Goal: Task Accomplishment & Management: Use online tool/utility

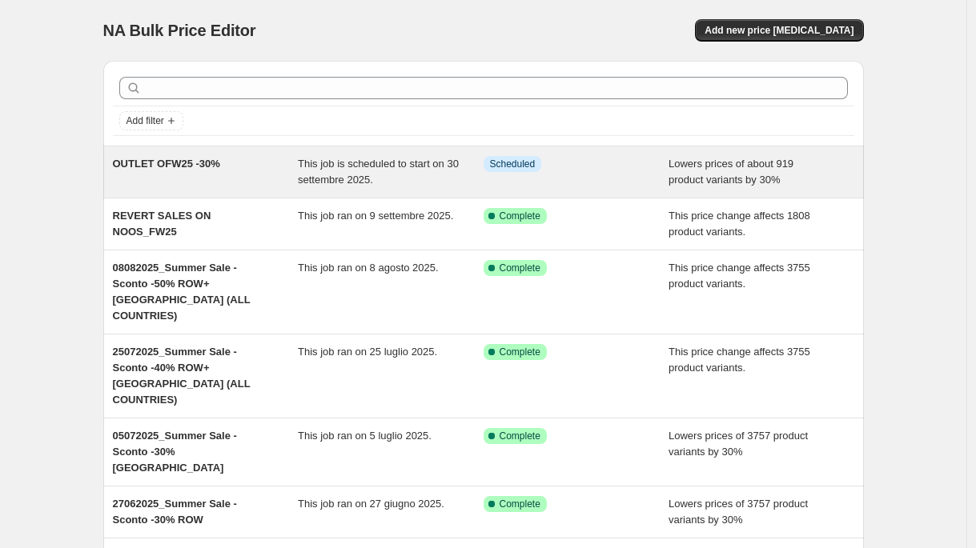
click at [399, 155] on div "OUTLET OFW25 -30% This job is scheduled to start on 30 settembre 2025. Info Sch…" at bounding box center [483, 171] width 760 height 51
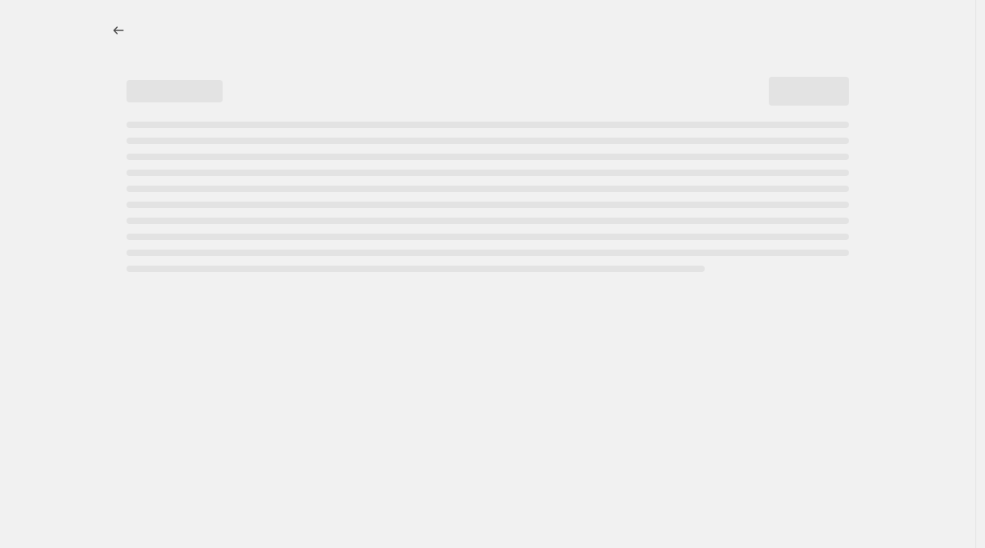
select select "percentage"
select select "not_equal"
select select "inventory_quantity"
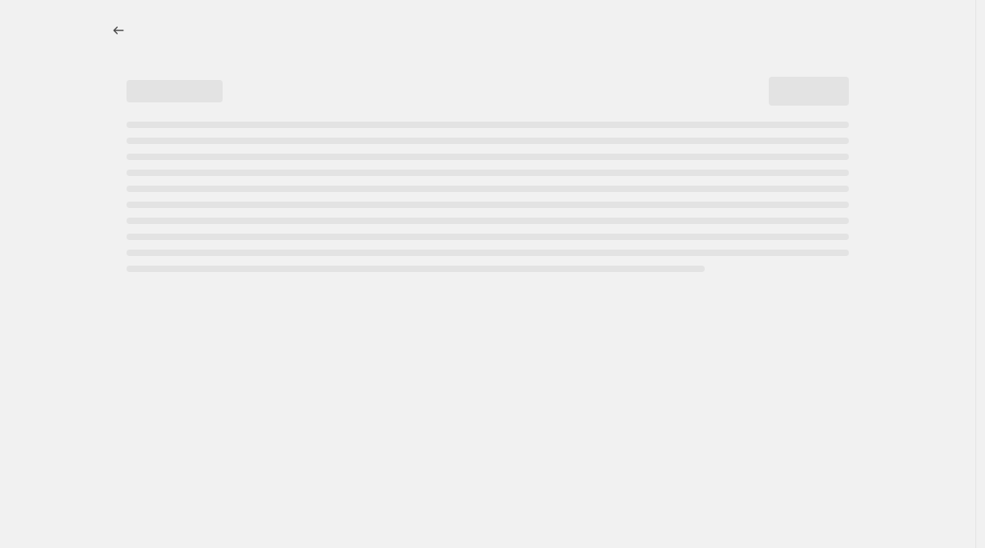
select select ">"
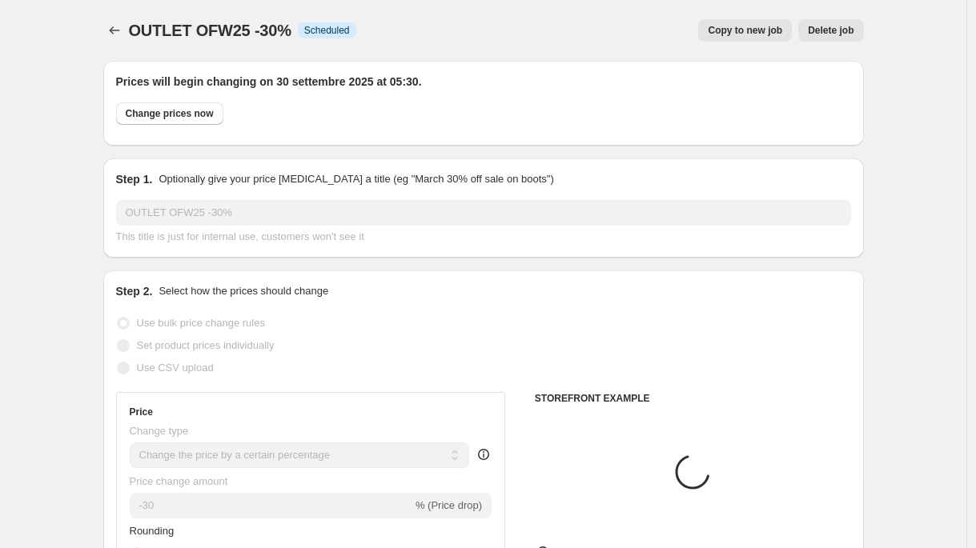
select select "tag"
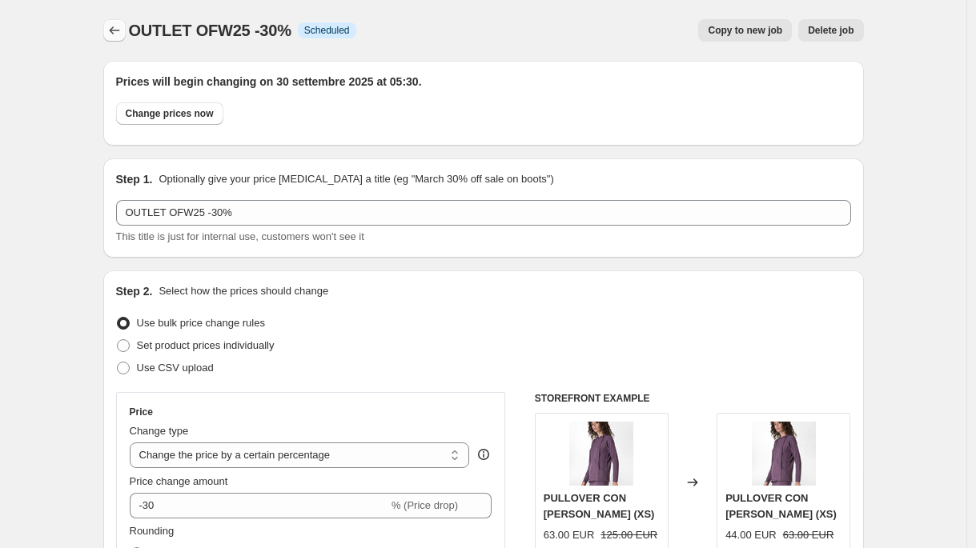
click at [122, 30] on icon "Price change jobs" at bounding box center [114, 30] width 16 height 16
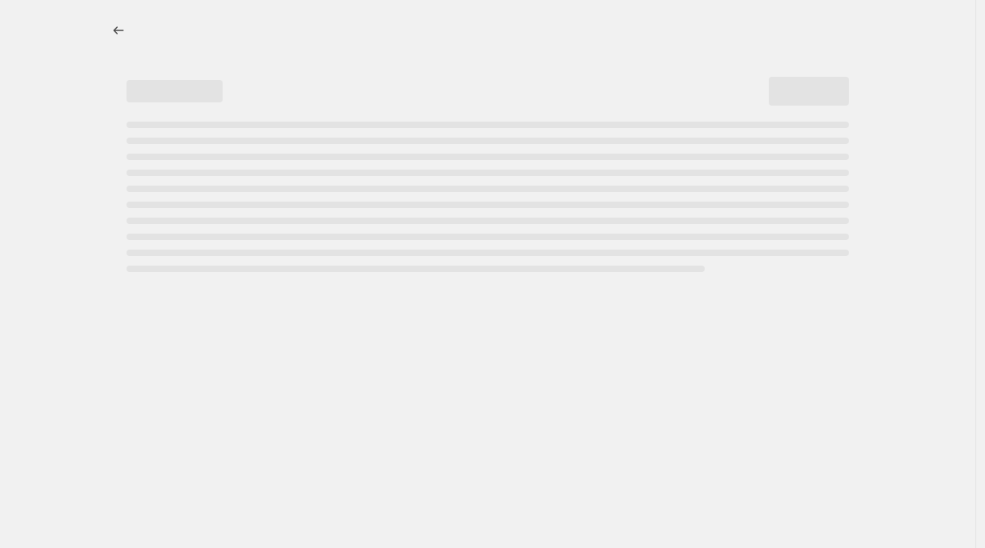
select select "percentage"
select select "tag"
select select "not_equal"
select select "tag"
select select "not_equal"
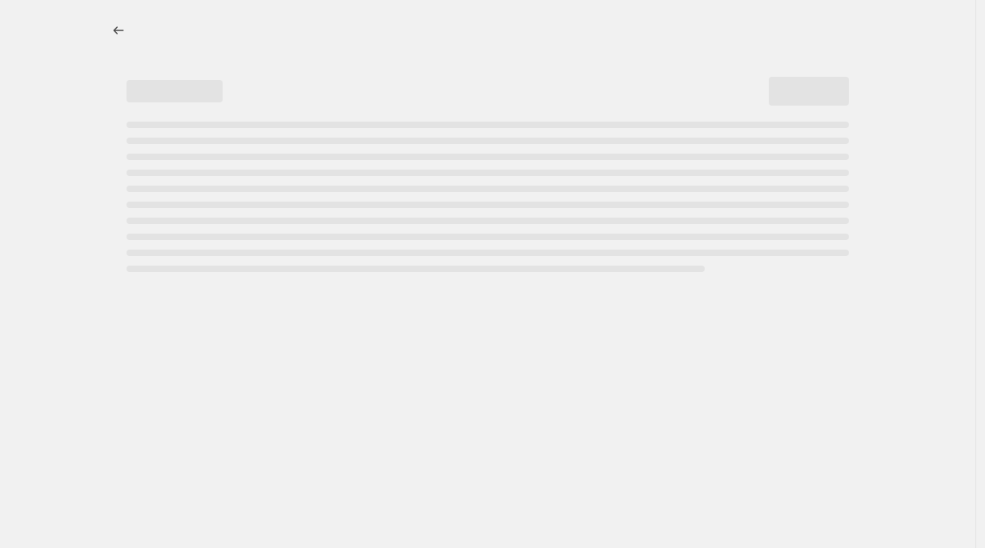
select select "tag"
select select "not_equal"
select select "inventory_quantity"
select select ">"
